Goal: Navigation & Orientation: Go to known website

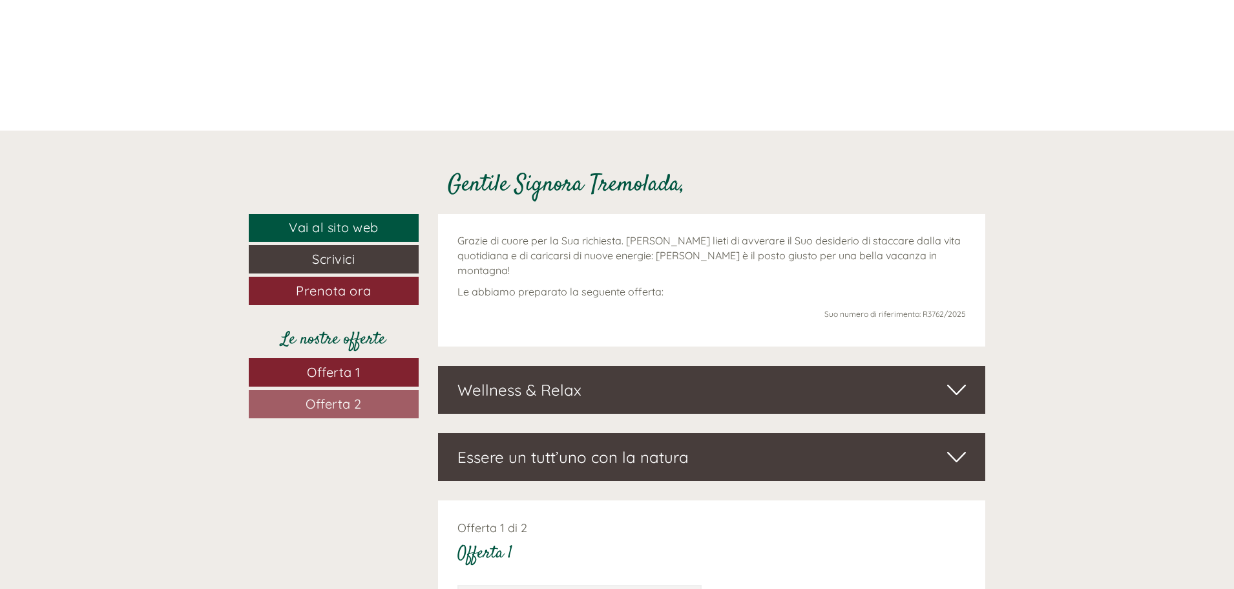
scroll to position [452, 0]
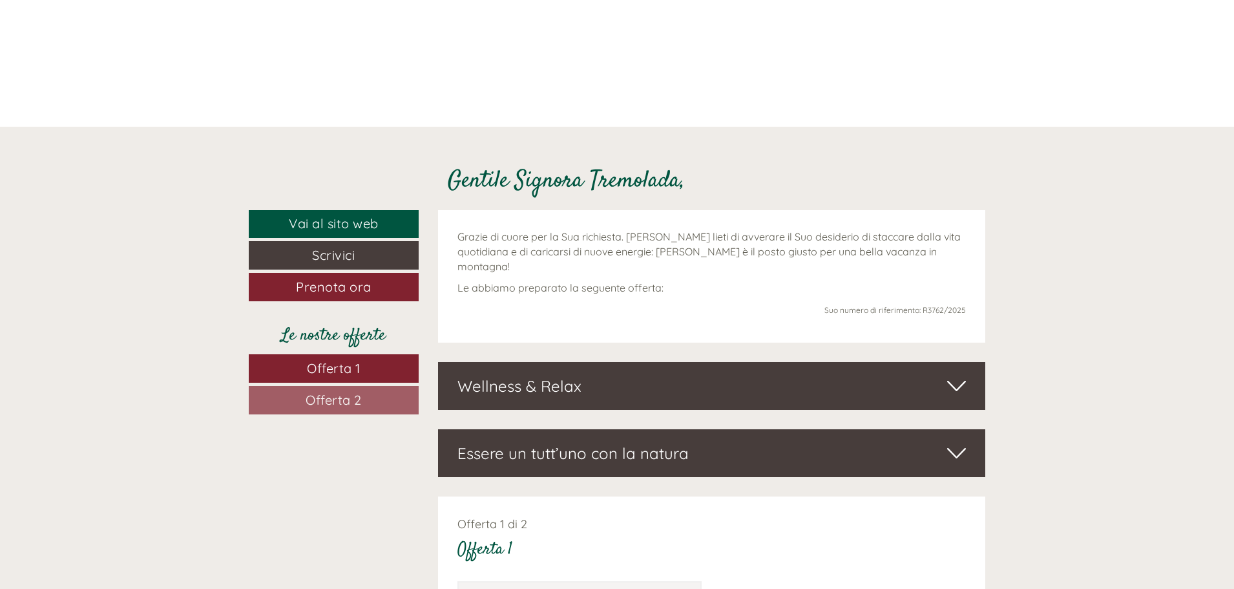
click at [957, 377] on icon at bounding box center [956, 386] width 19 height 22
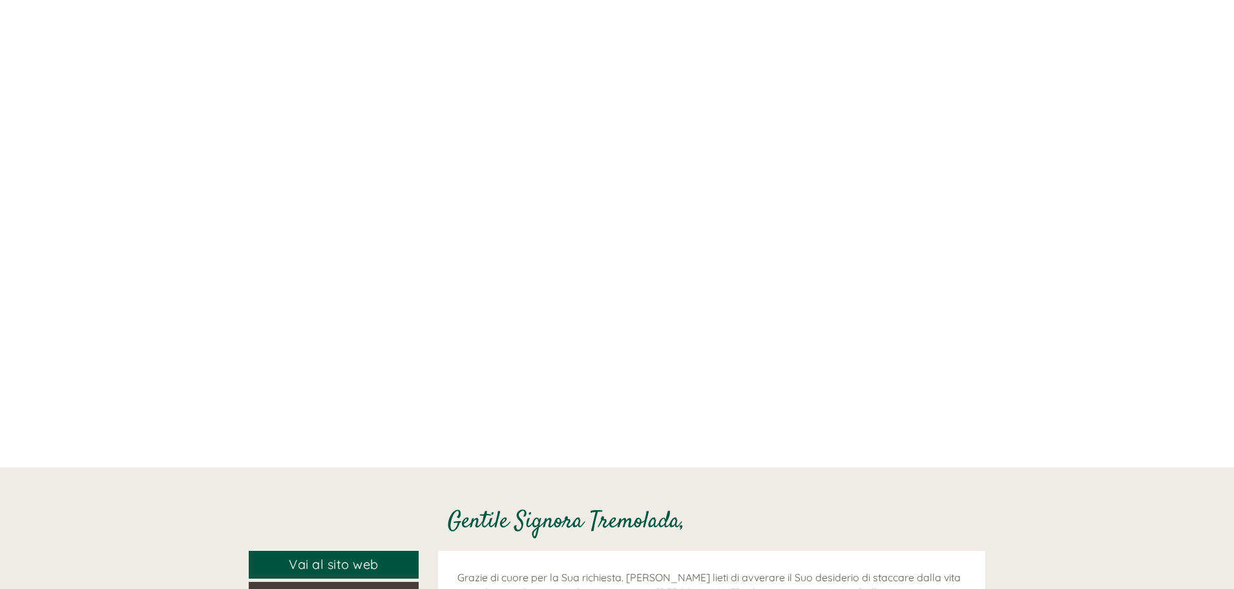
scroll to position [323, 0]
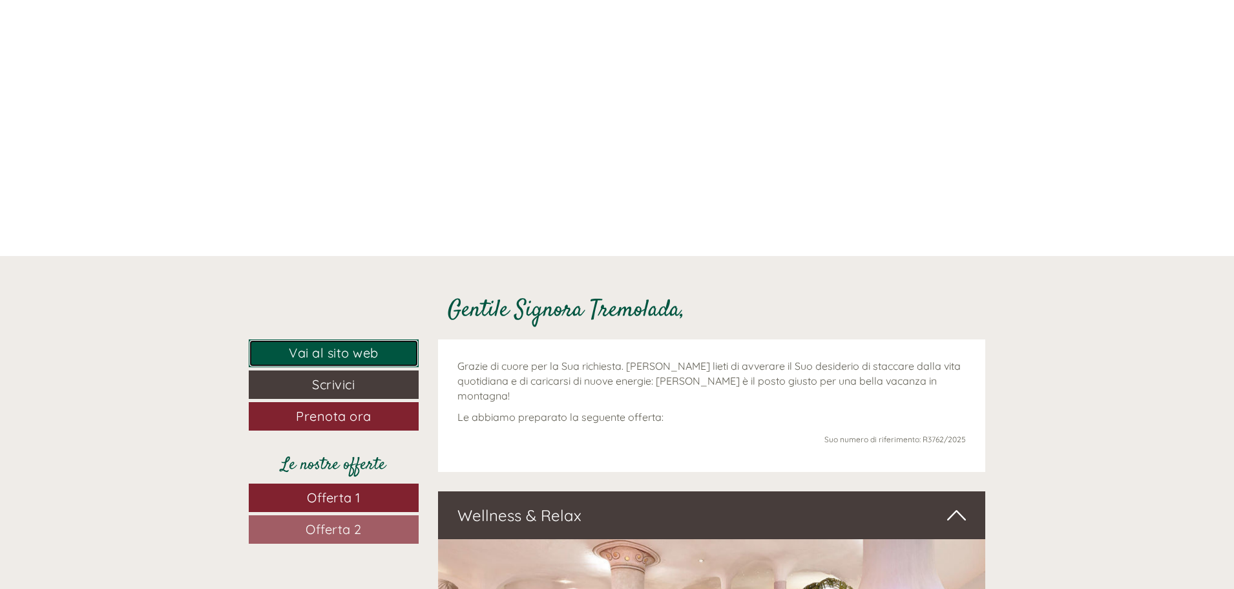
click at [368, 351] on link "Vai al sito web" at bounding box center [334, 353] width 170 height 28
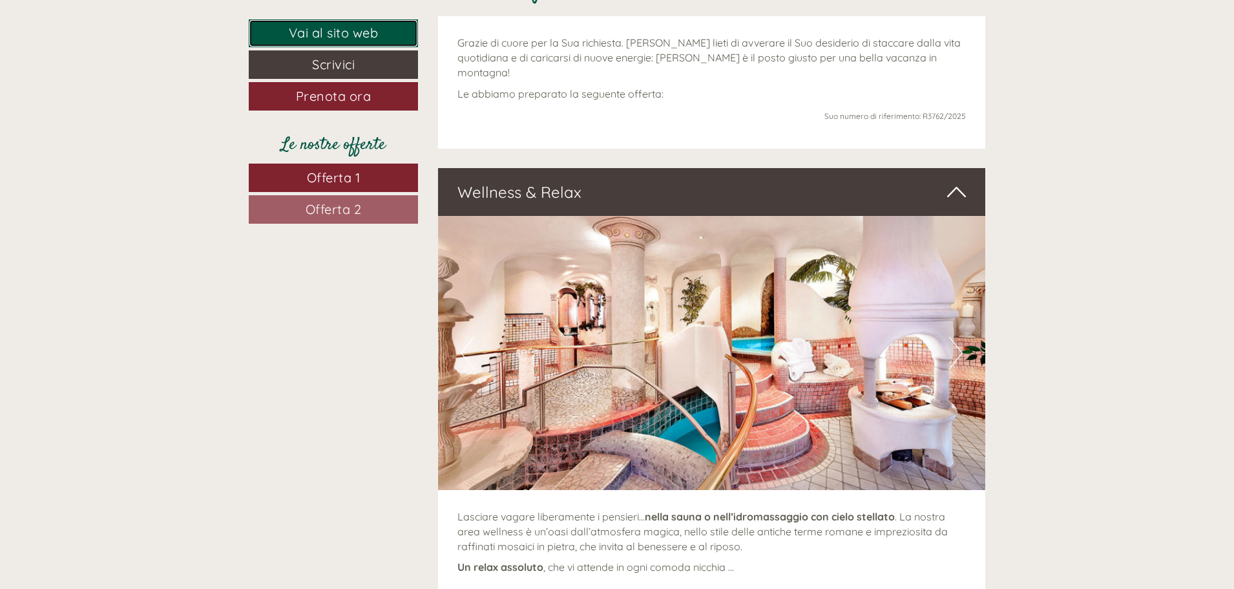
scroll to position [840, 0]
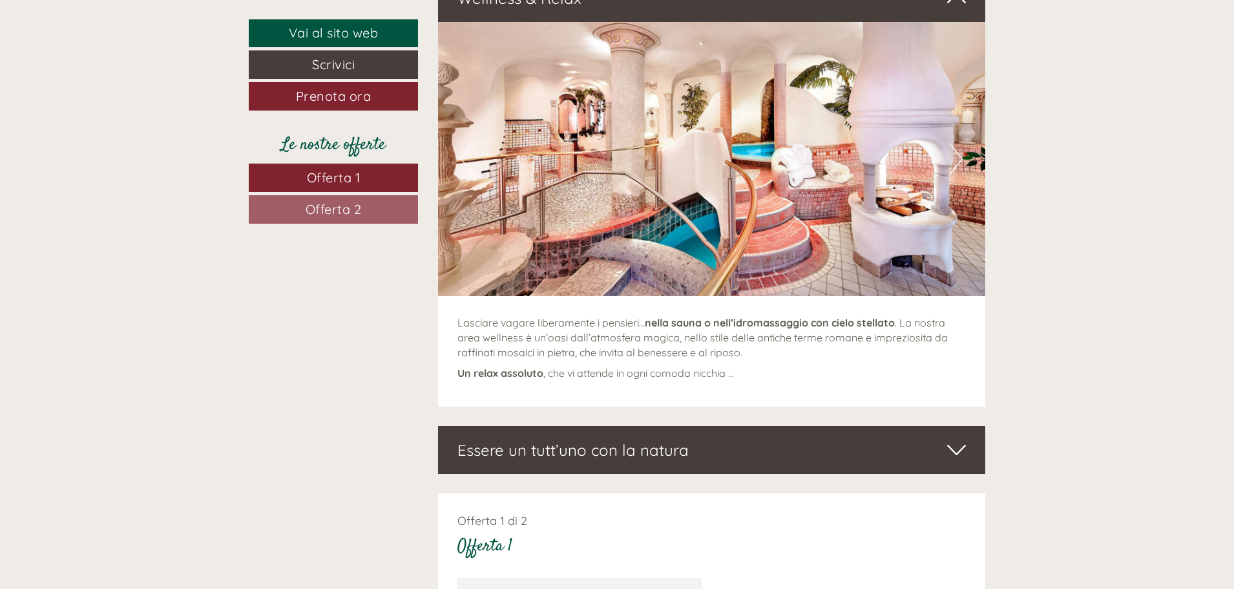
click at [732, 149] on img at bounding box center [712, 159] width 548 height 274
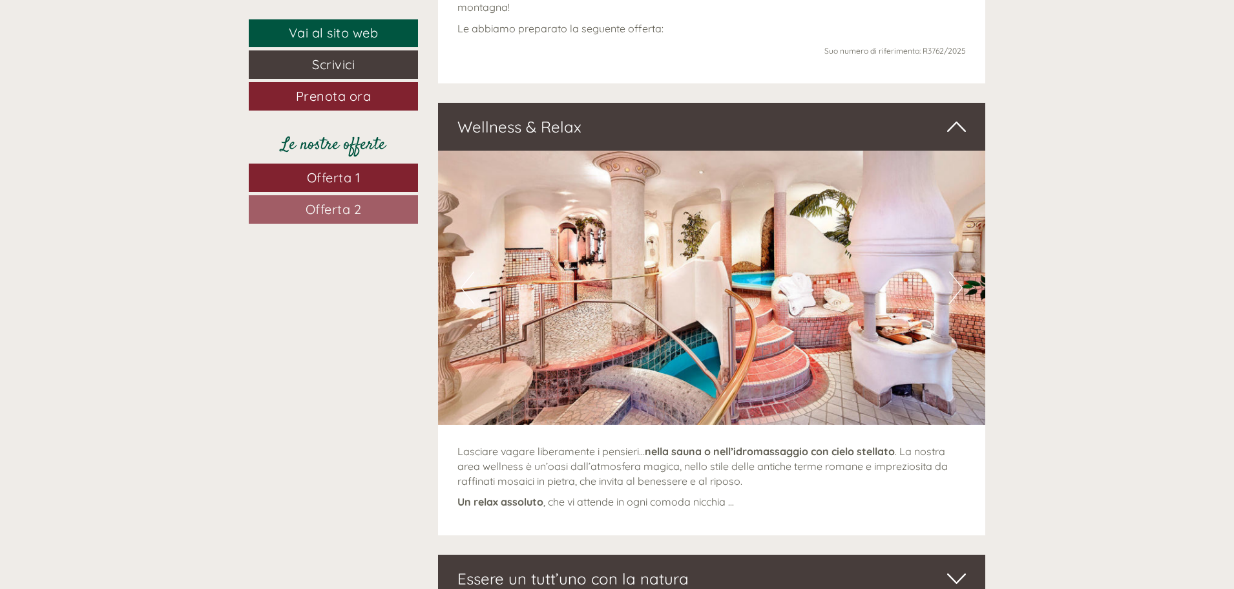
scroll to position [711, 0]
click at [961, 116] on icon at bounding box center [956, 127] width 19 height 22
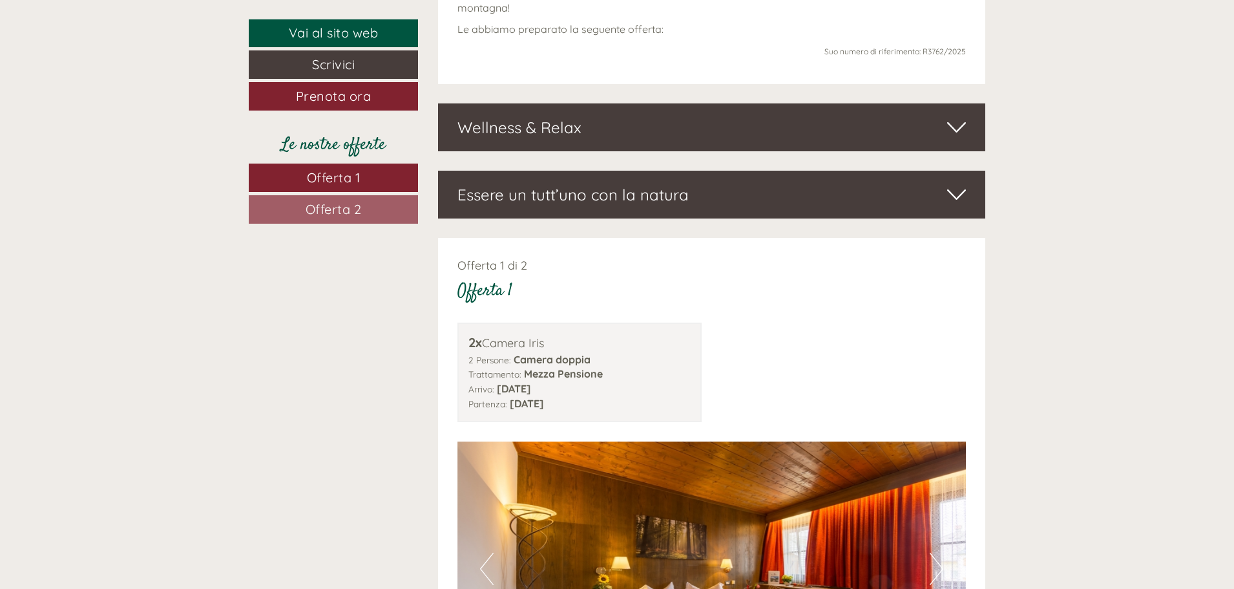
click at [963, 116] on icon at bounding box center [956, 127] width 19 height 22
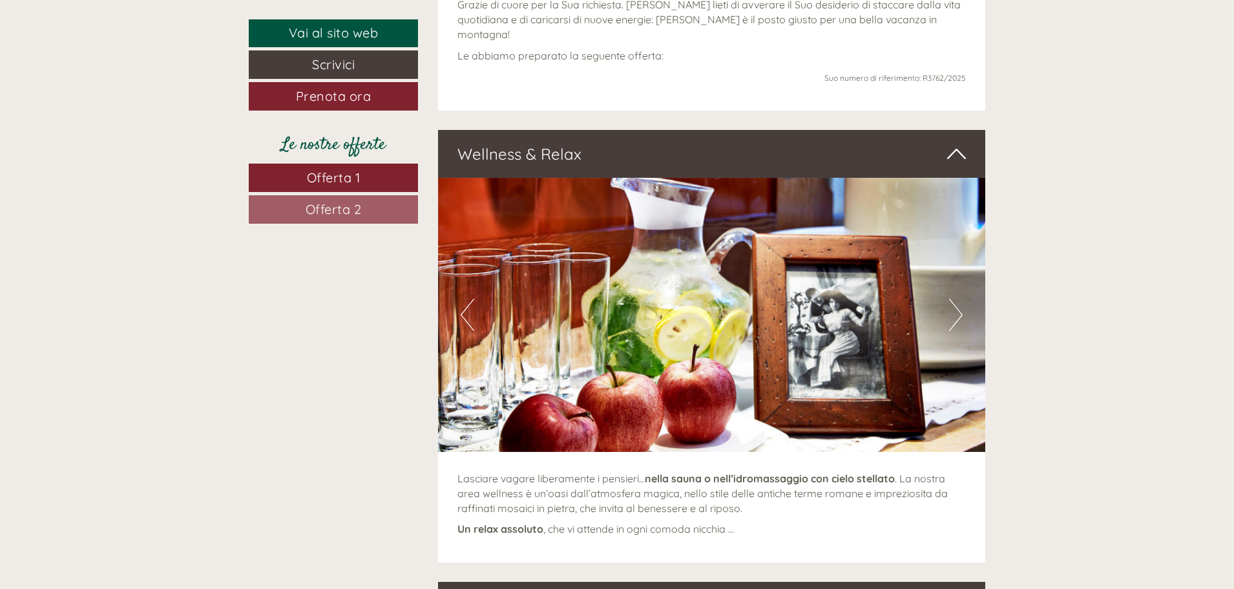
scroll to position [646, 0]
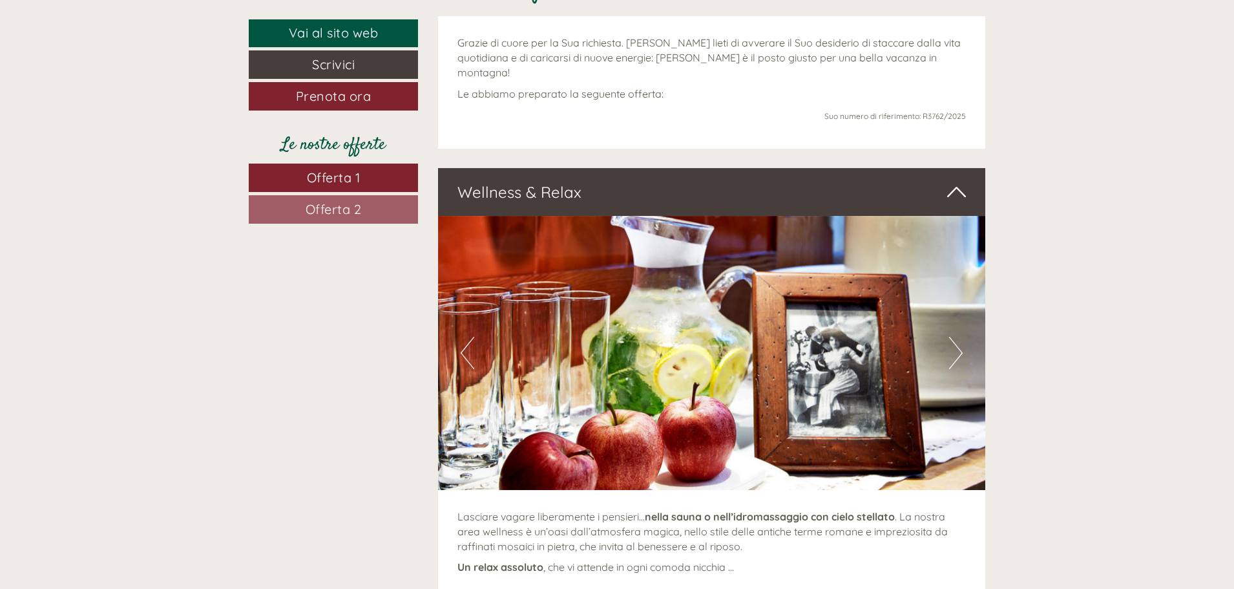
click at [959, 337] on button "Next" at bounding box center [956, 353] width 14 height 32
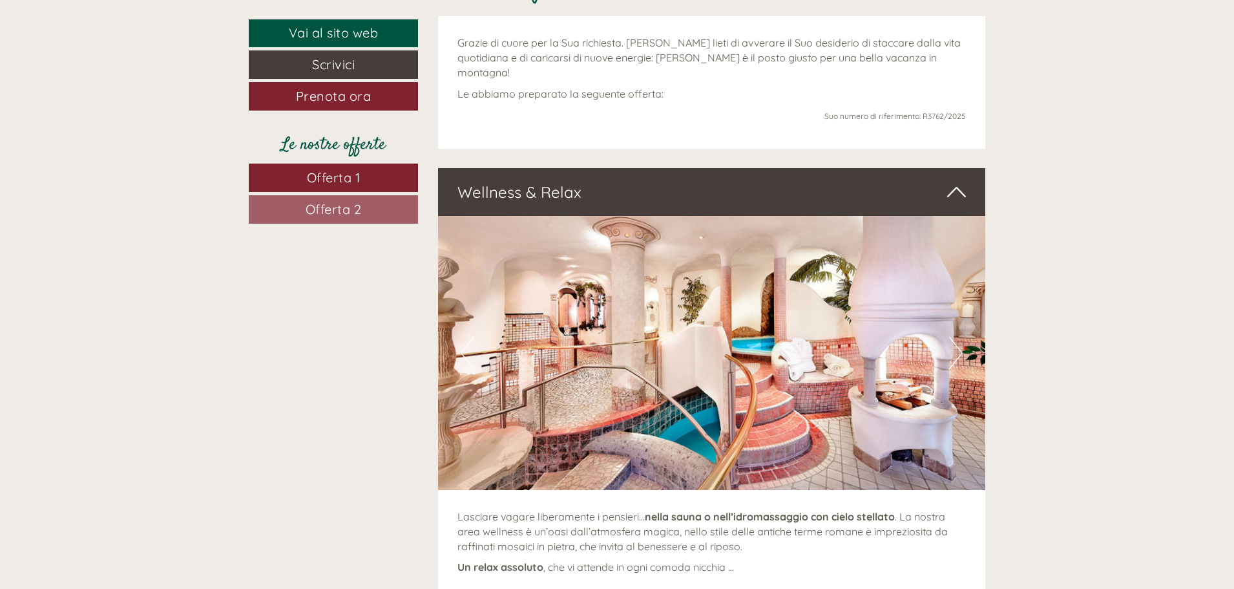
click at [960, 337] on button "Next" at bounding box center [956, 353] width 14 height 32
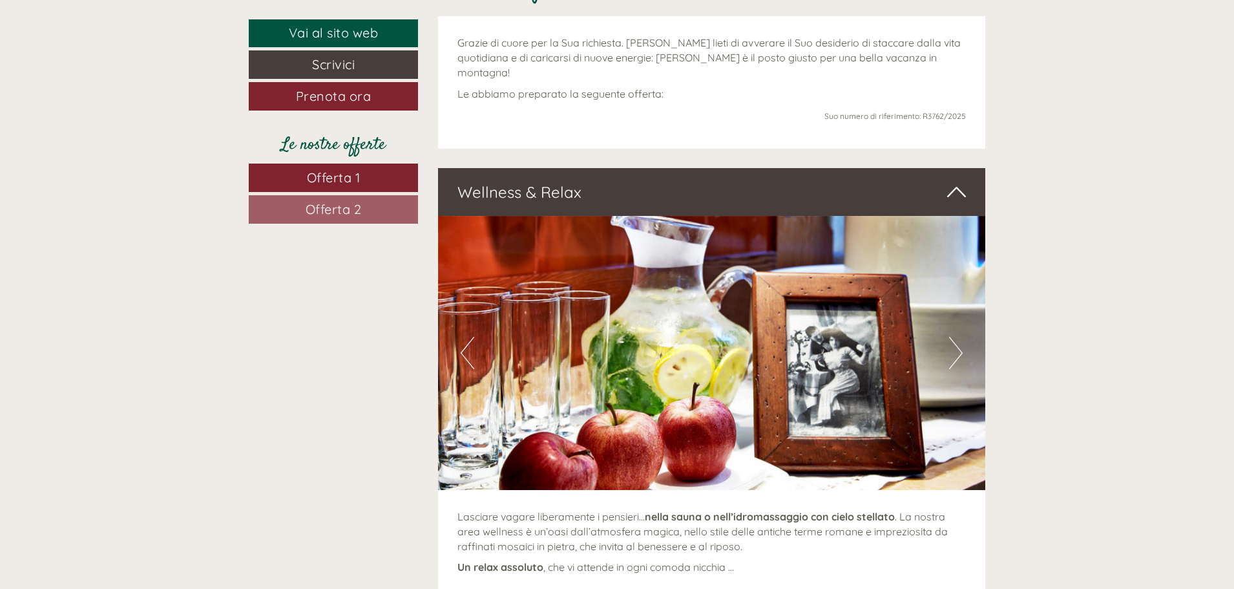
click at [960, 337] on button "Next" at bounding box center [956, 353] width 14 height 32
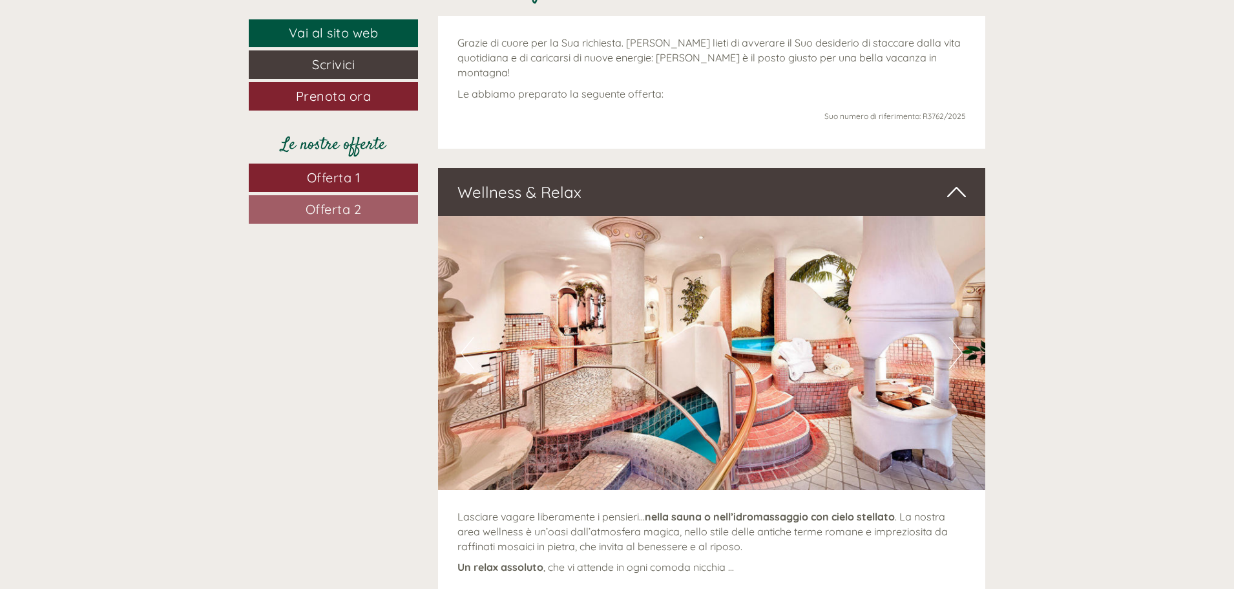
click at [960, 337] on button "Next" at bounding box center [956, 353] width 14 height 32
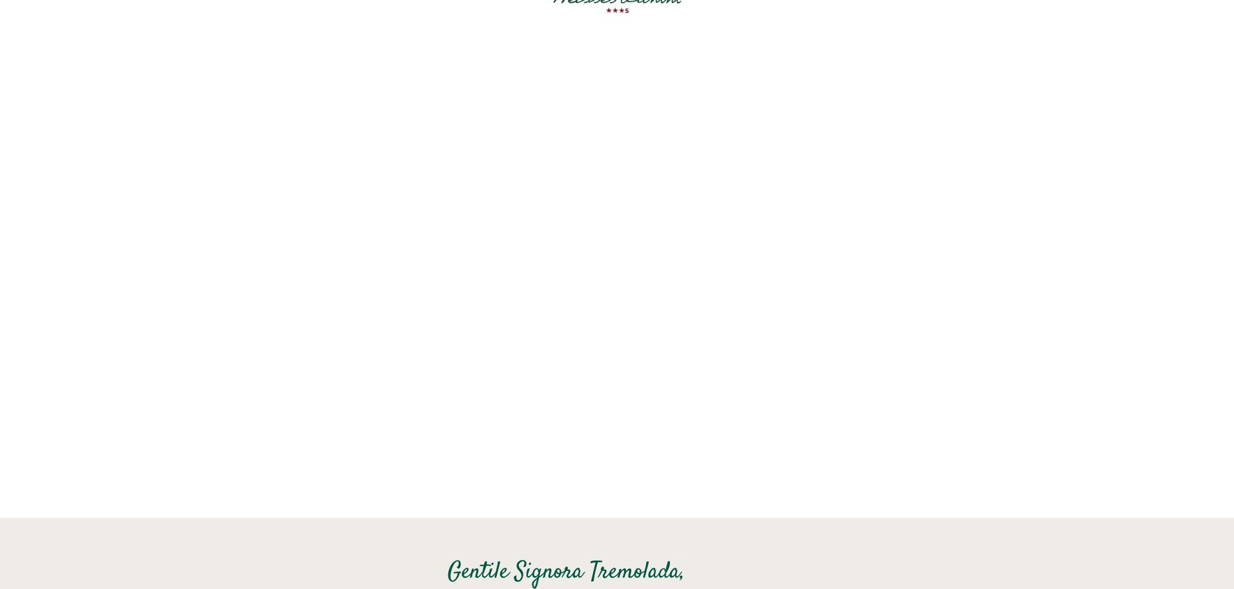
scroll to position [0, 0]
